Goal: Entertainment & Leisure: Consume media (video, audio)

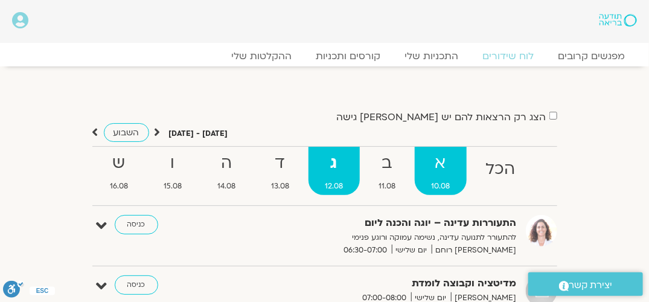
click at [434, 169] on strong "א" at bounding box center [441, 163] width 52 height 27
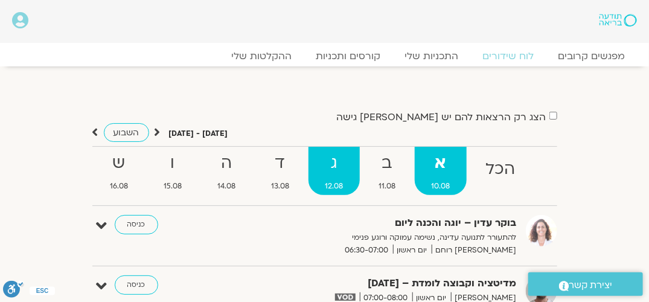
click at [336, 173] on strong "ג" at bounding box center [334, 163] width 51 height 27
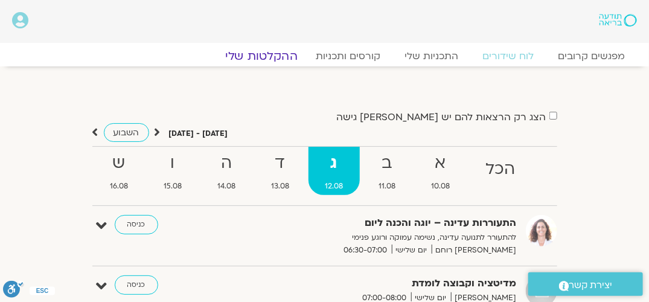
click at [266, 57] on link "ההקלטות שלי" at bounding box center [261, 56] width 101 height 14
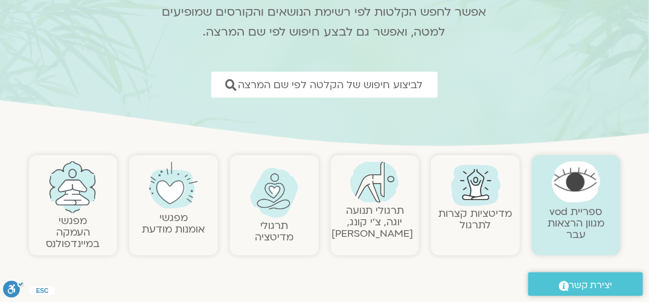
scroll to position [181, 0]
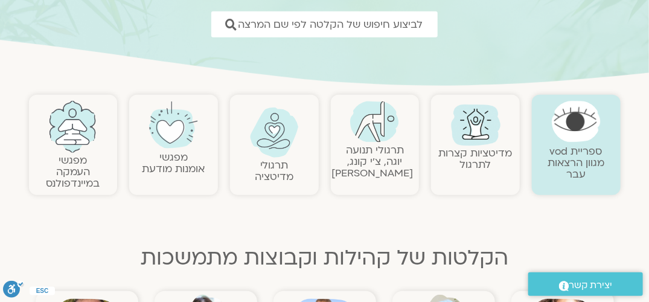
click at [78, 142] on img at bounding box center [72, 127] width 49 height 52
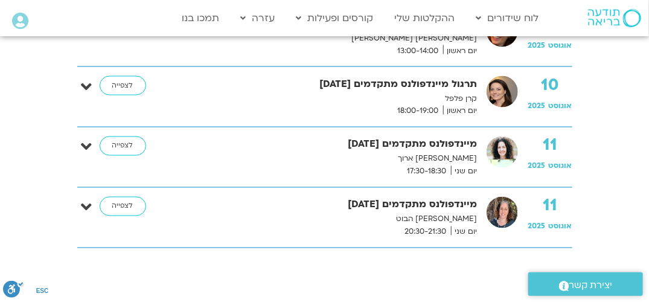
scroll to position [664, 0]
